Goal: Communication & Community: Answer question/provide support

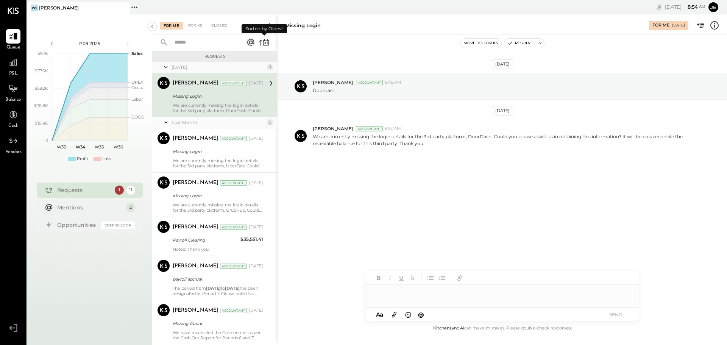
click at [263, 44] on icon at bounding box center [266, 43] width 6 height 6
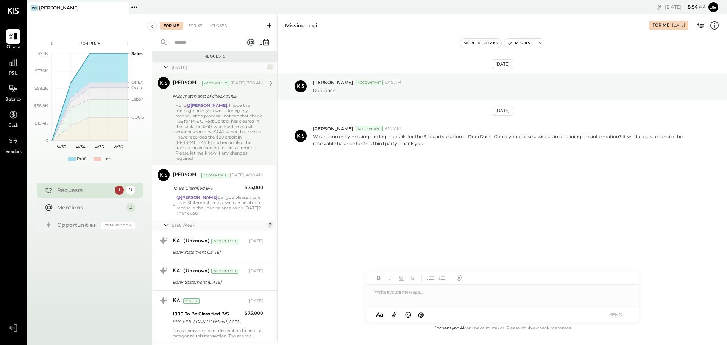
click at [244, 131] on div "Hello @[PERSON_NAME] , I hope this message finds you well. During my reconcilia…" at bounding box center [219, 132] width 88 height 58
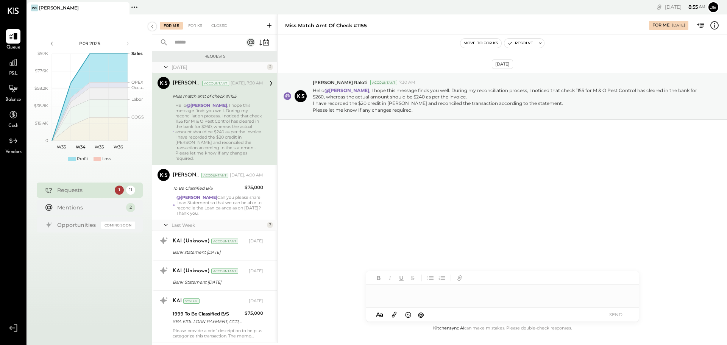
click at [419, 298] on div at bounding box center [502, 292] width 272 height 15
click at [614, 314] on button "SEND" at bounding box center [616, 314] width 30 height 10
